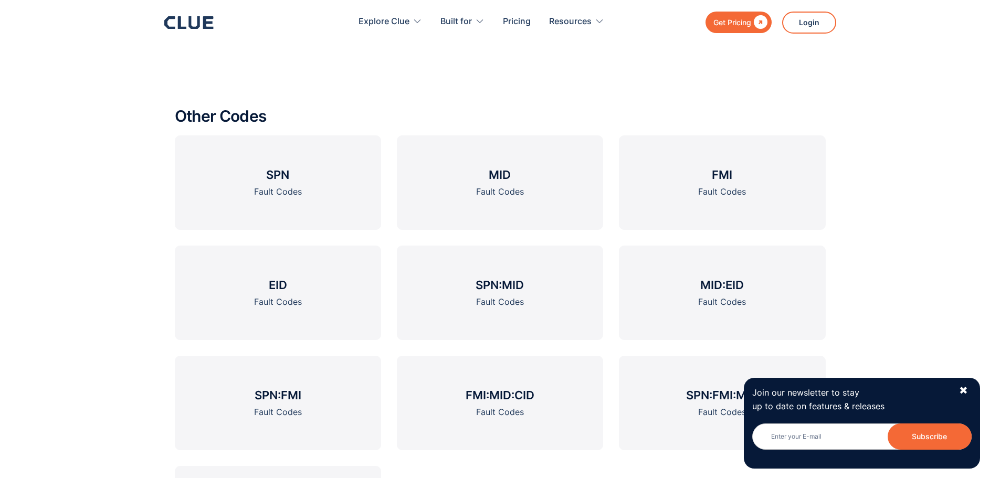
scroll to position [1523, 0]
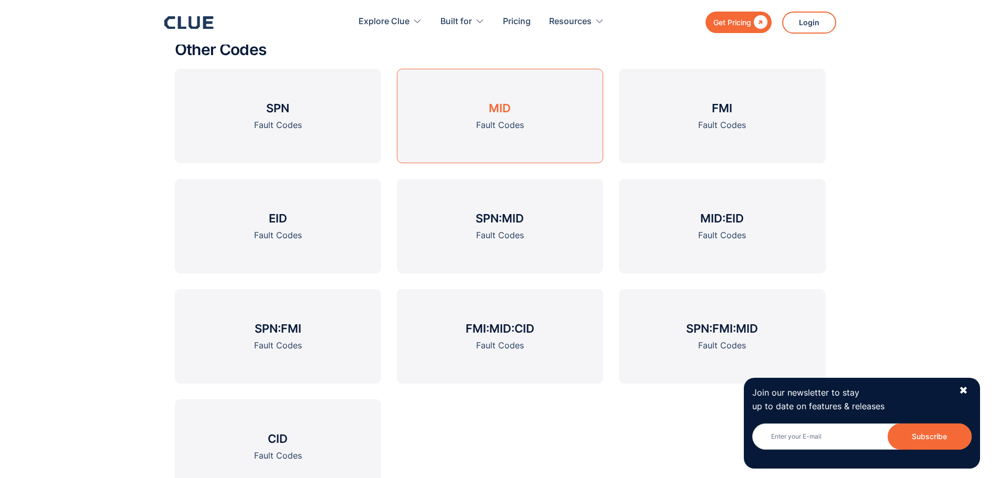
click at [490, 127] on div "Fault Codes" at bounding box center [500, 125] width 48 height 13
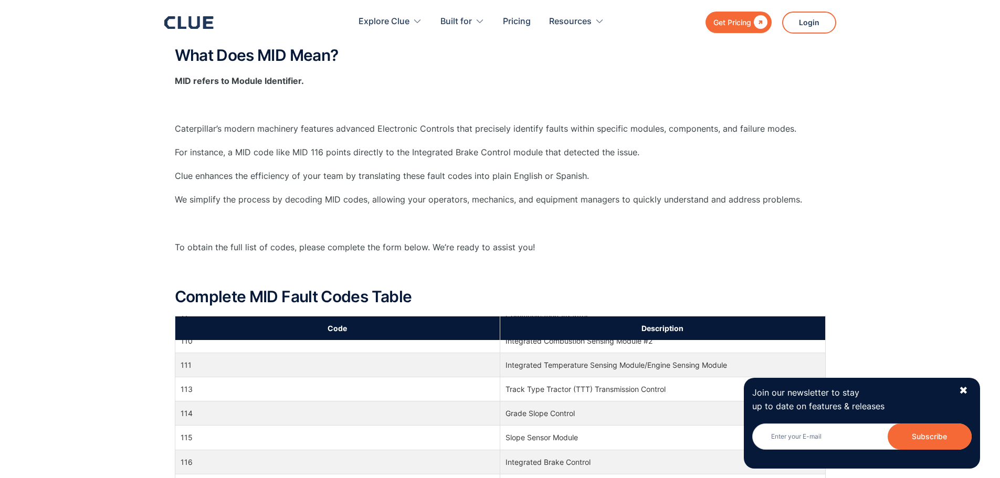
scroll to position [315, 0]
drag, startPoint x: 187, startPoint y: 313, endPoint x: 208, endPoint y: 291, distance: 30.5
click at [210, 277] on div "What Does MID Mean? MID refers to Module Identifier. ‍ Caterpillar’s modern mac…" at bounding box center [500, 181] width 651 height 269
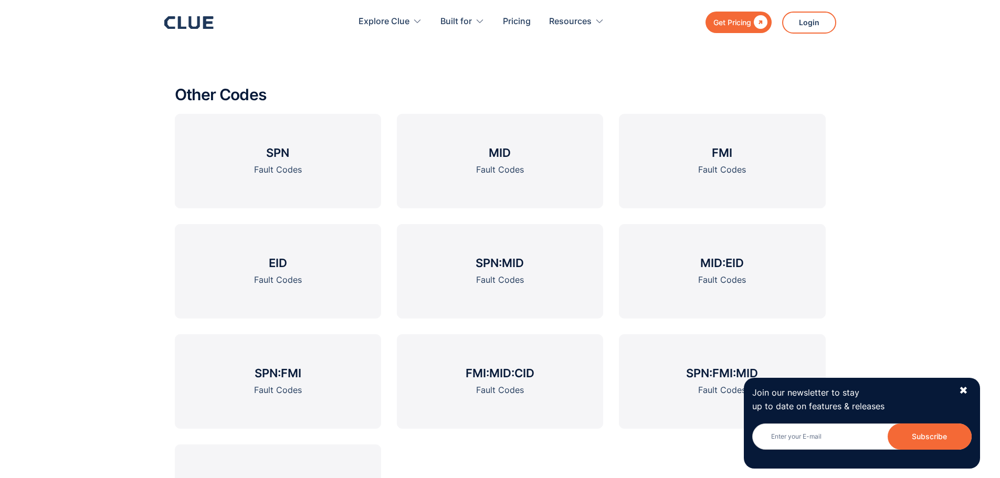
scroll to position [1365, 0]
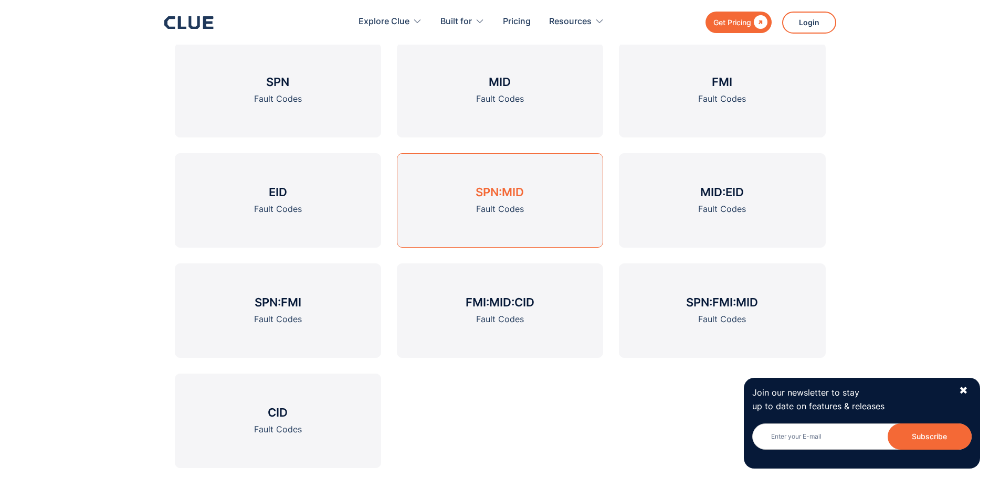
click at [507, 191] on h3 "SPN:MID" at bounding box center [500, 192] width 48 height 16
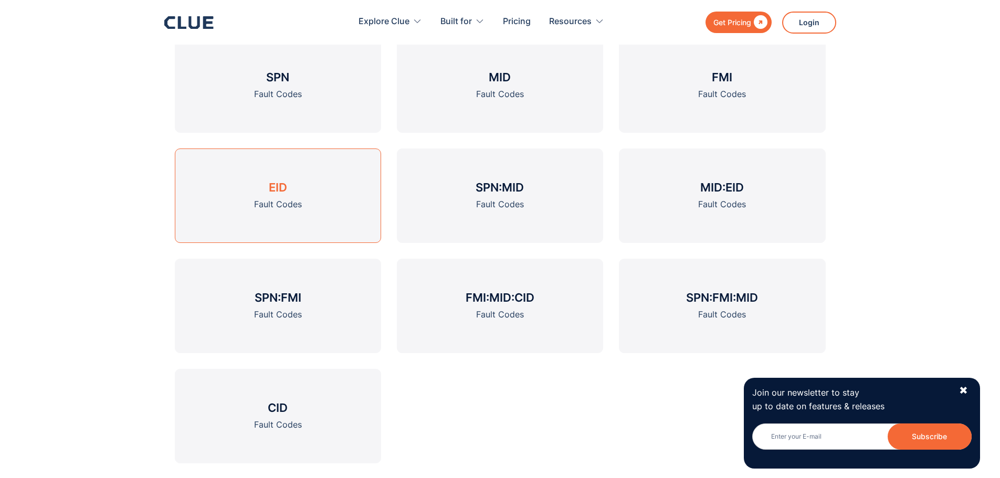
scroll to position [1523, 0]
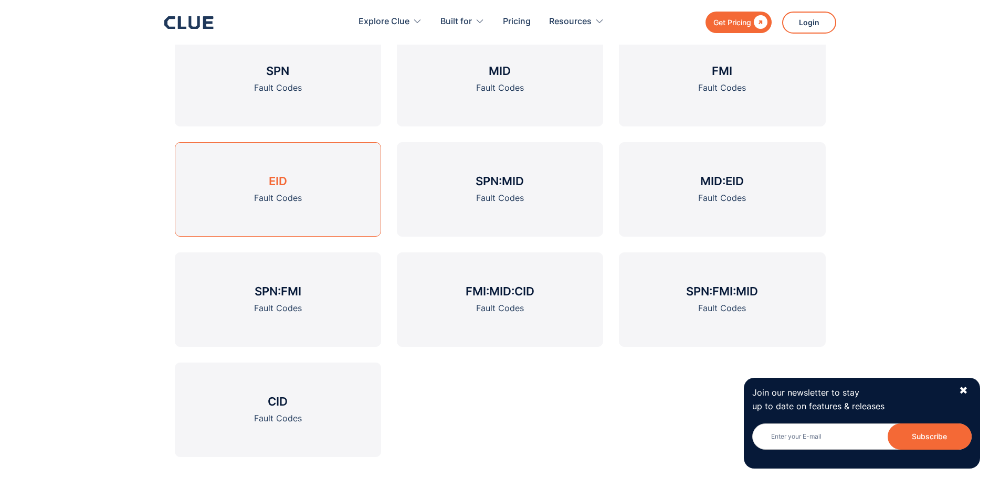
click at [270, 195] on div "Fault Codes" at bounding box center [278, 198] width 48 height 13
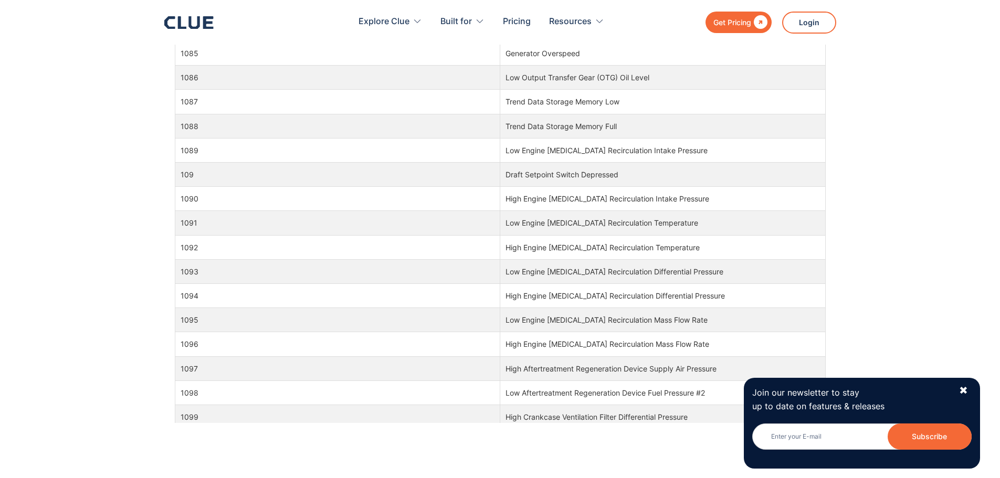
scroll to position [1899, 0]
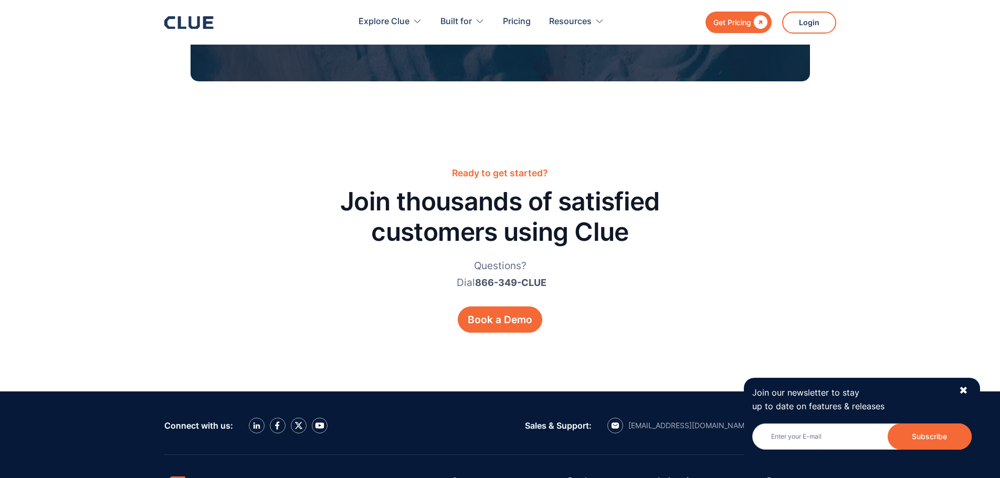
scroll to position [1523, 0]
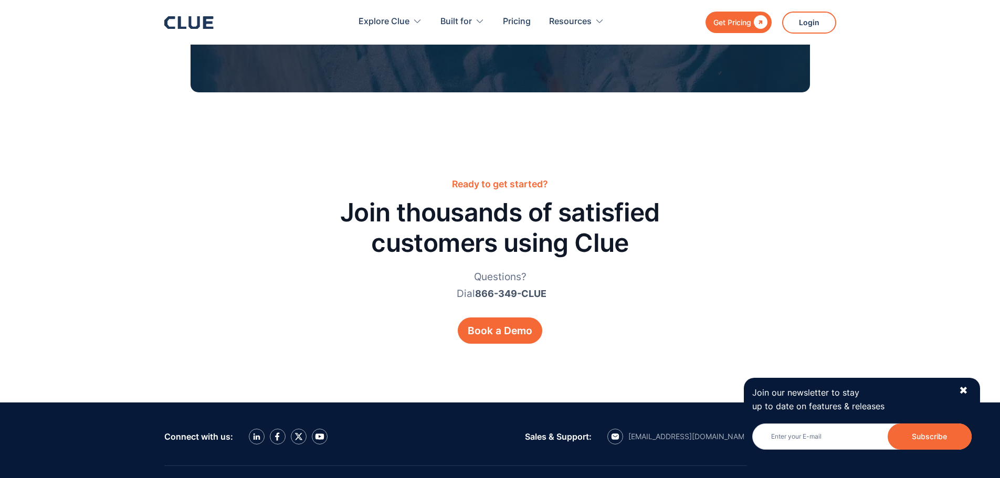
scroll to position [1365, 0]
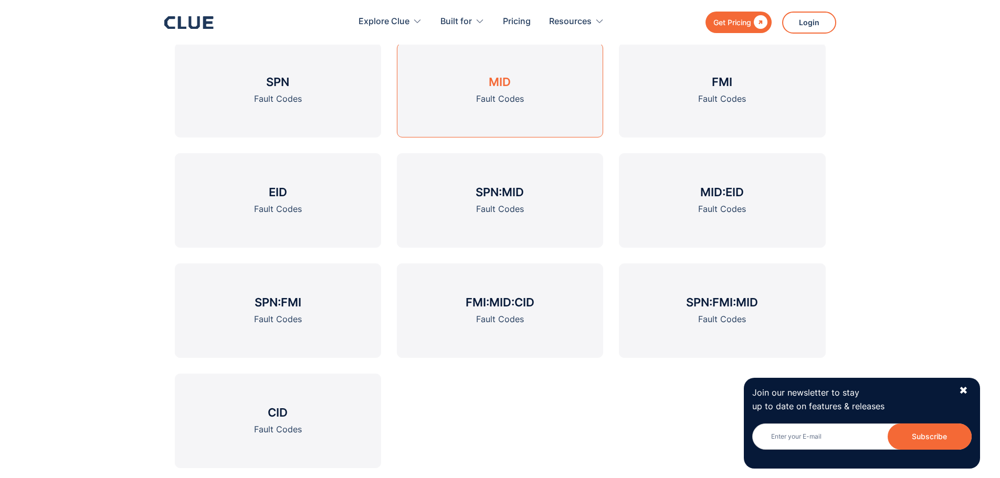
click at [496, 85] on h3 "MID" at bounding box center [500, 82] width 22 height 16
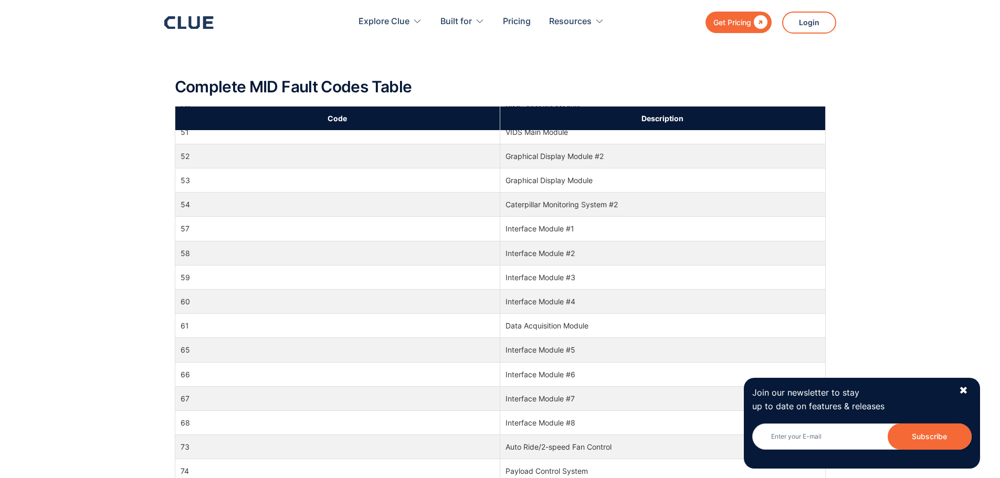
scroll to position [2153, 0]
